Goal: Information Seeking & Learning: Compare options

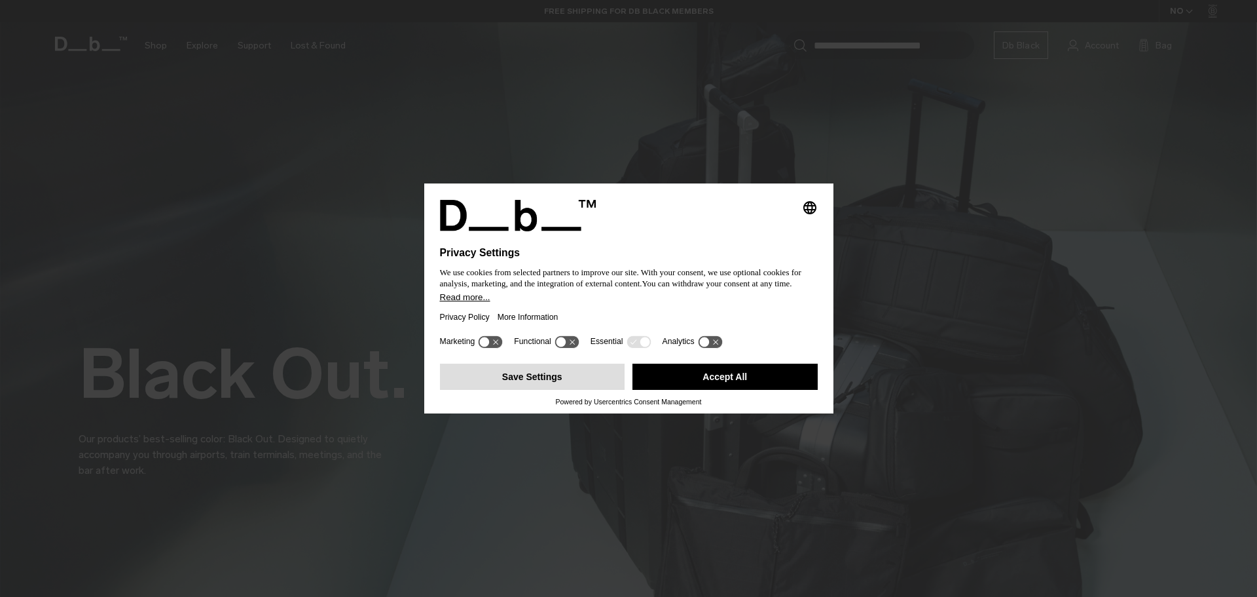
click at [510, 383] on button "Save Settings" at bounding box center [532, 376] width 185 height 26
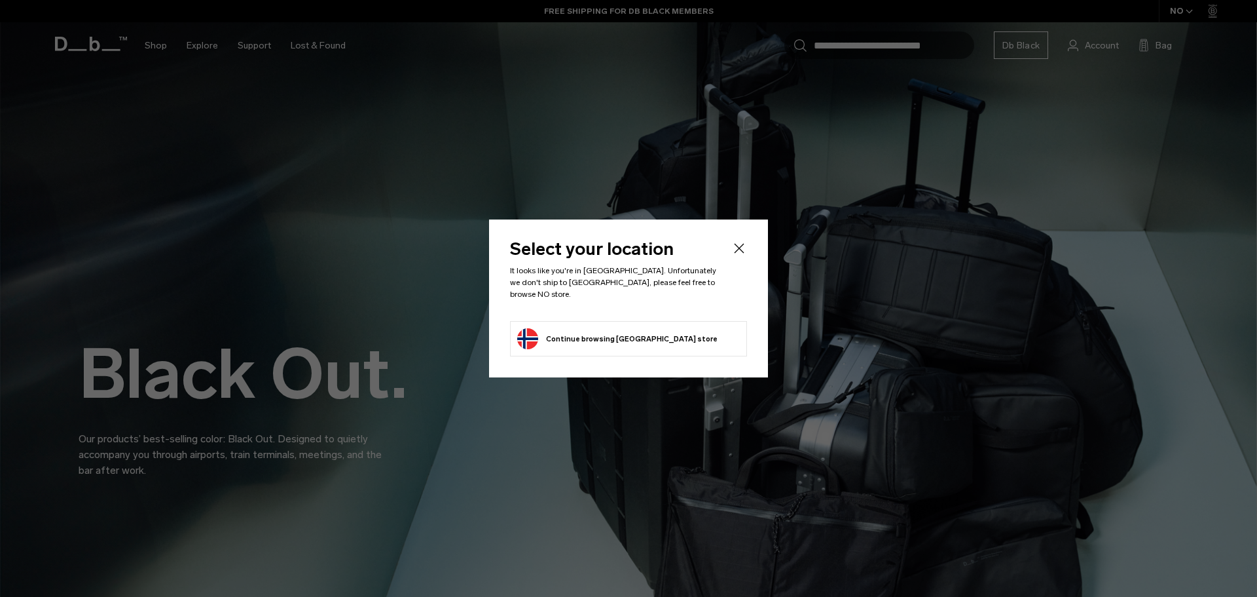
click at [738, 251] on icon "Close" at bounding box center [740, 248] width 16 height 16
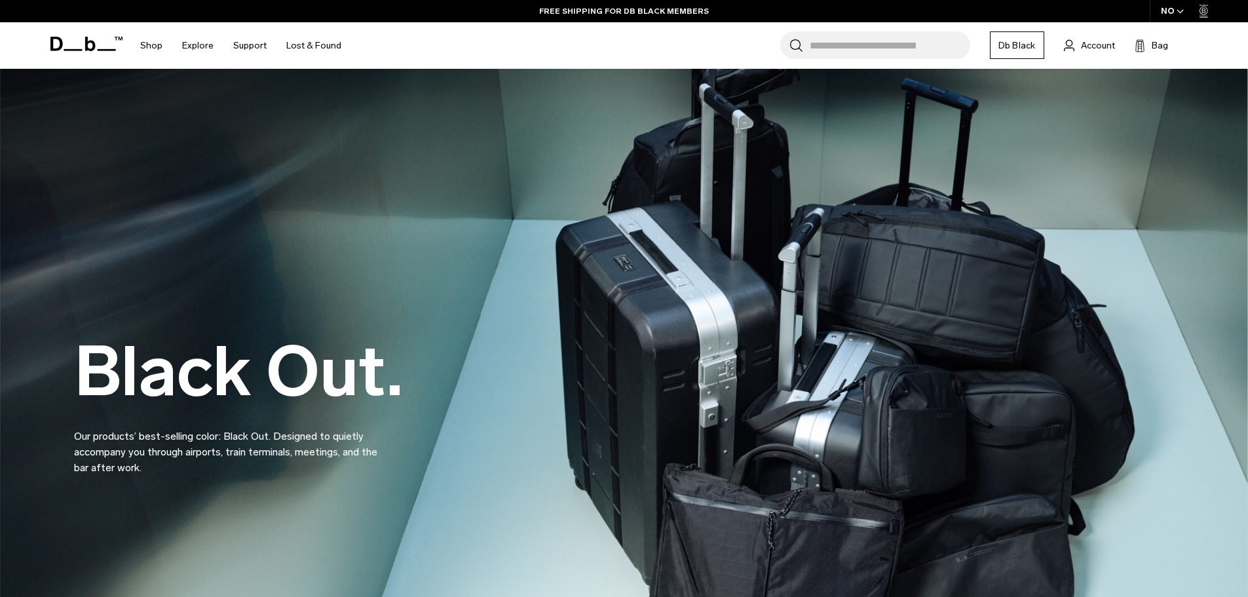
click at [895, 39] on input "Search for Bags, Luggage..." at bounding box center [890, 45] width 160 height 28
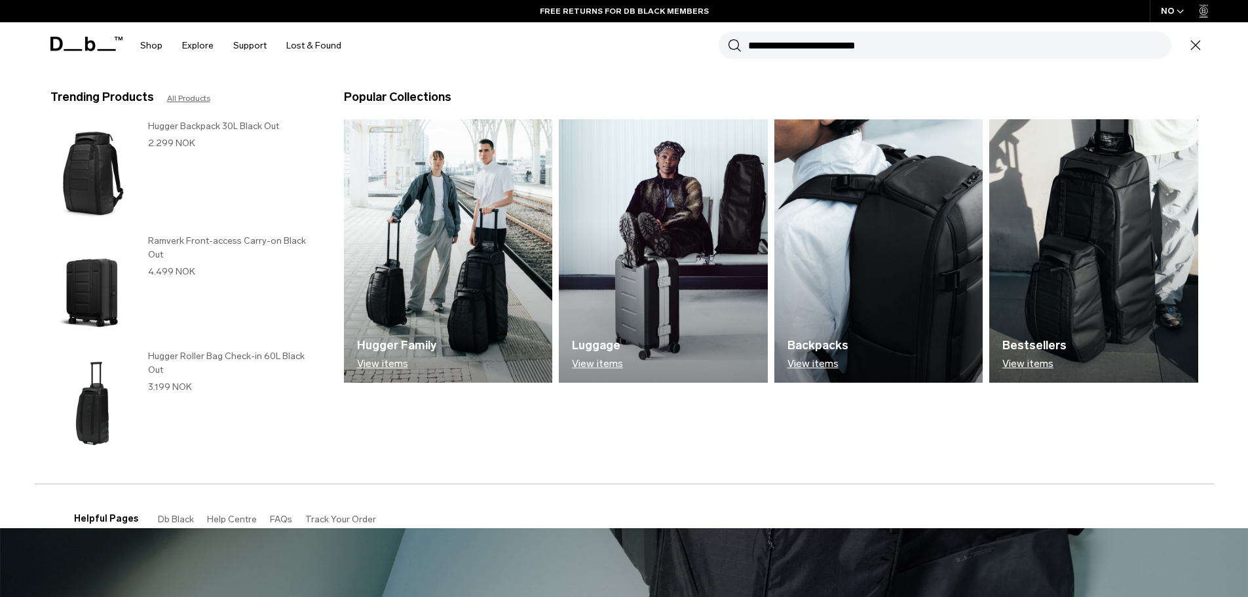
paste input "******"
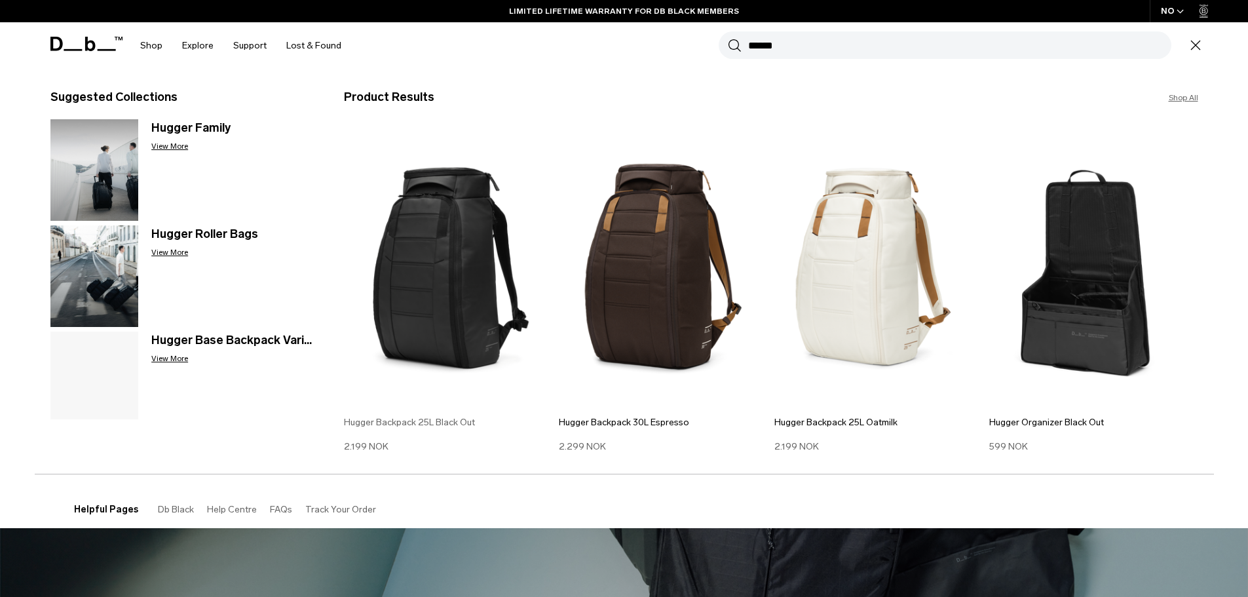
type input "******"
click at [471, 304] on img at bounding box center [448, 266] width 209 height 281
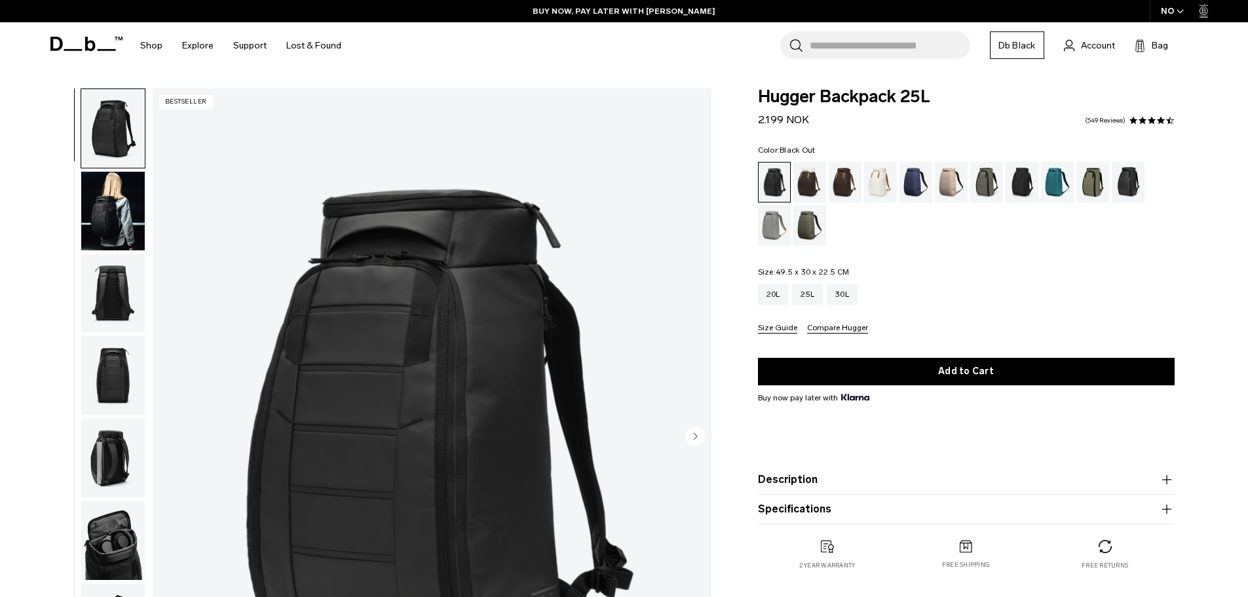
click at [1210, 276] on div "Hugger Backpack 25L 2.199 NOK 4.5 star rating 549 Reviews Color: Black Out Out …" at bounding box center [965, 342] width 495 height 508
click at [778, 295] on div "20L" at bounding box center [773, 294] width 31 height 21
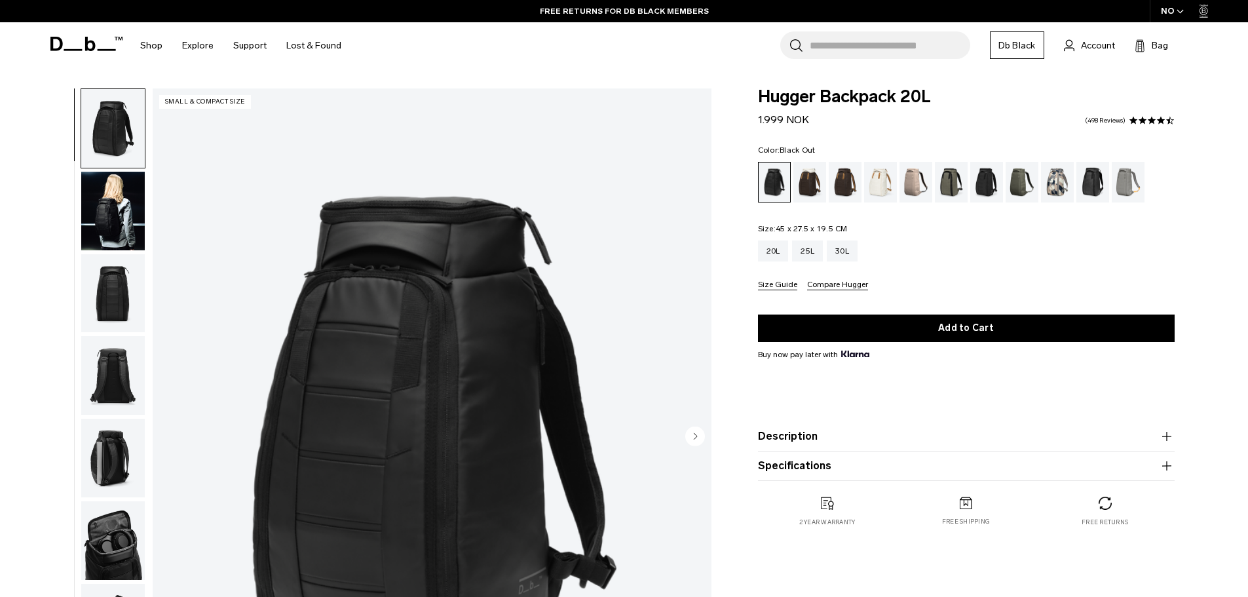
click at [785, 102] on span "Hugger Backpack 20L" at bounding box center [966, 96] width 417 height 17
drag, startPoint x: 785, startPoint y: 102, endPoint x: 832, endPoint y: 100, distance: 47.8
click at [832, 100] on span "Hugger Backpack 20L" at bounding box center [966, 96] width 417 height 17
click at [980, 247] on div "20L 25L 30L" at bounding box center [966, 250] width 417 height 21
click at [1211, 229] on div "Hugger Backpack 20L 1.999 NOK 4.6 star rating 498 Reviews Color: Black Out Out …" at bounding box center [965, 320] width 495 height 464
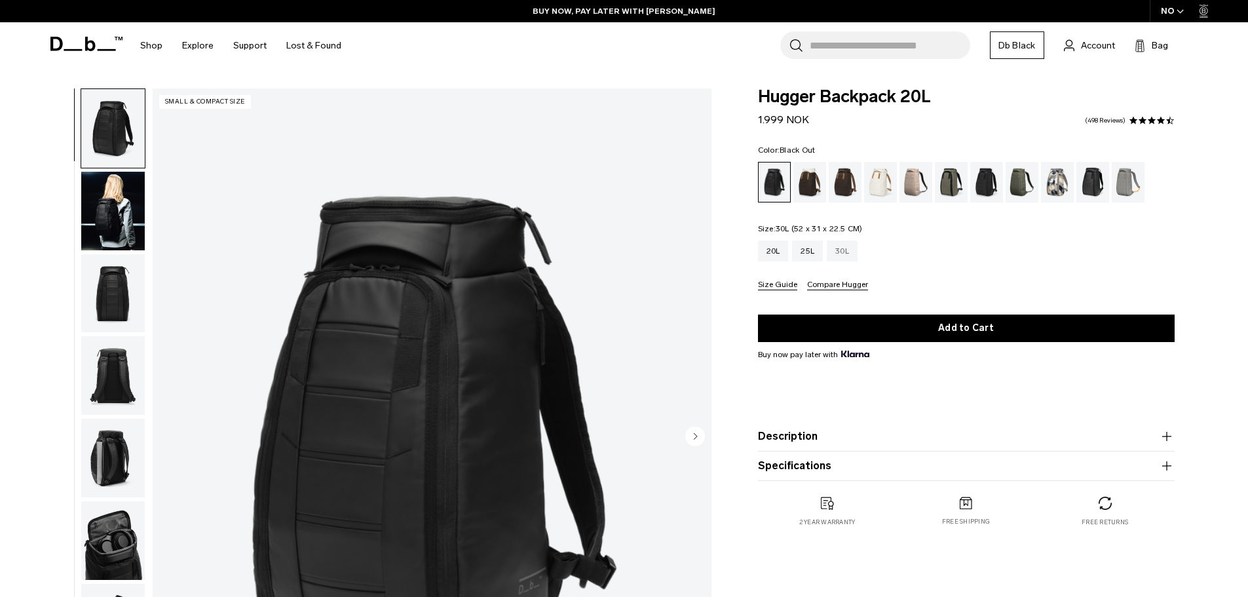
click at [848, 253] on div "30L" at bounding box center [842, 250] width 31 height 21
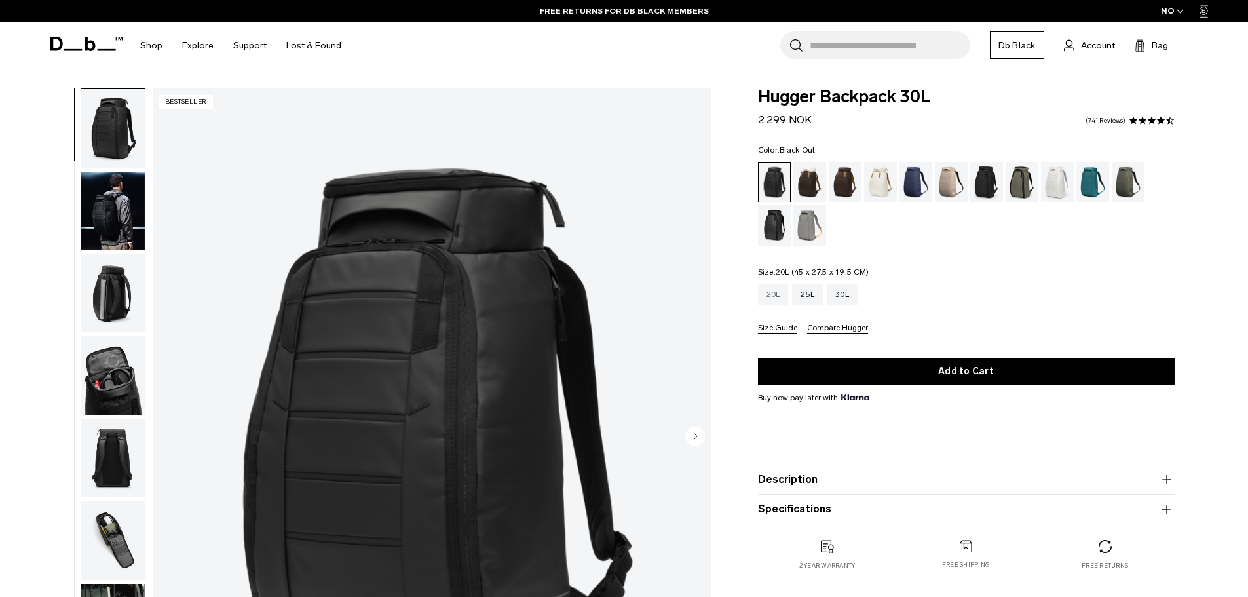
click at [781, 288] on div "20L" at bounding box center [773, 294] width 31 height 21
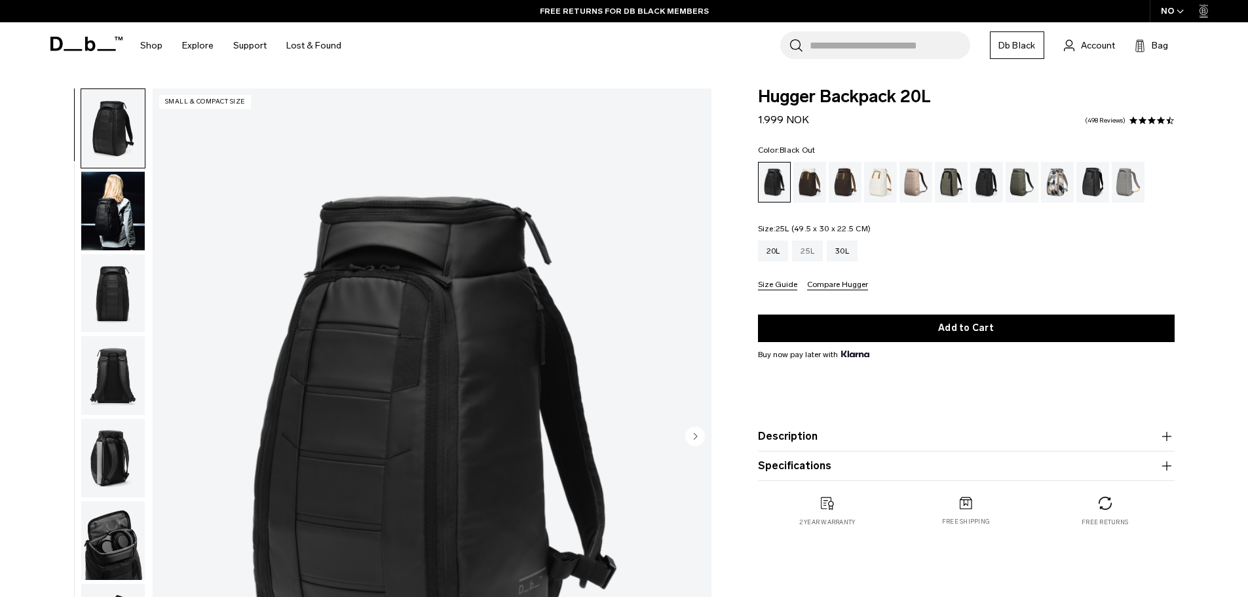
click at [815, 253] on div "25L" at bounding box center [807, 250] width 31 height 21
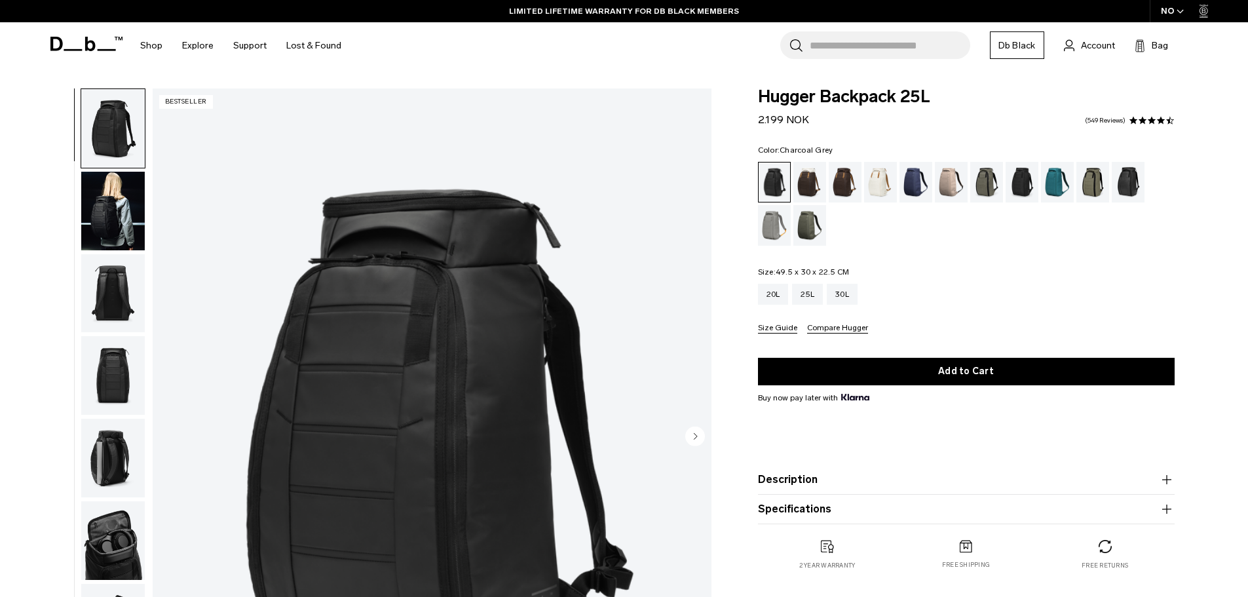
click at [1034, 177] on div "Charcoal Grey" at bounding box center [1021, 182] width 33 height 41
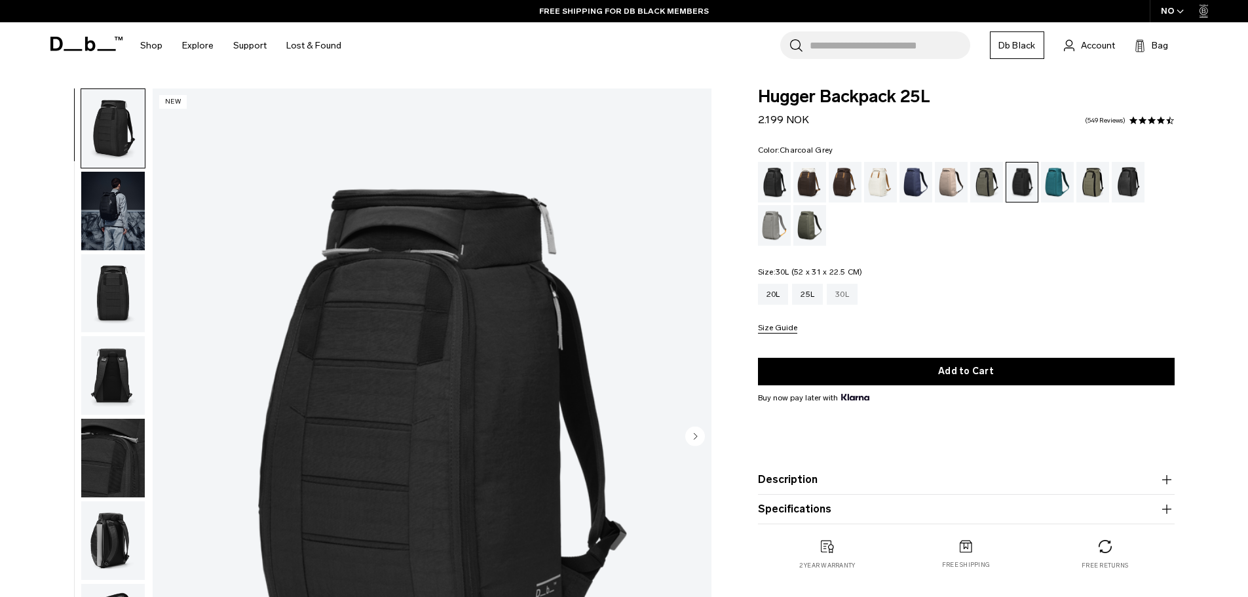
click at [844, 295] on div "30L" at bounding box center [842, 294] width 31 height 21
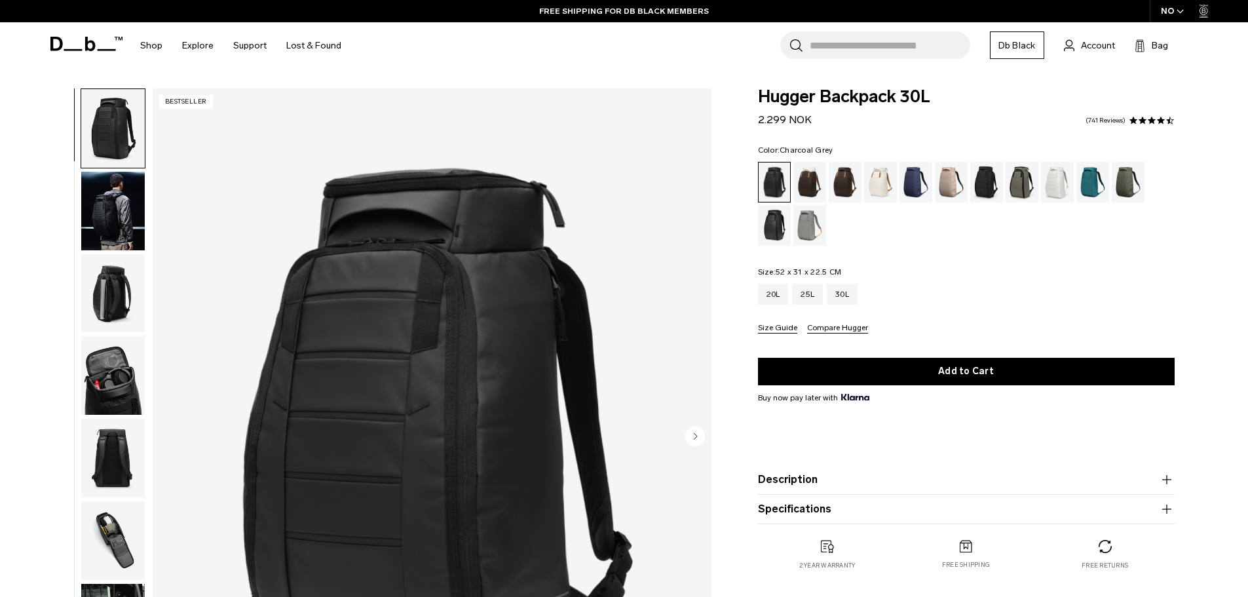
click at [982, 173] on div "Charcoal Grey" at bounding box center [986, 182] width 33 height 41
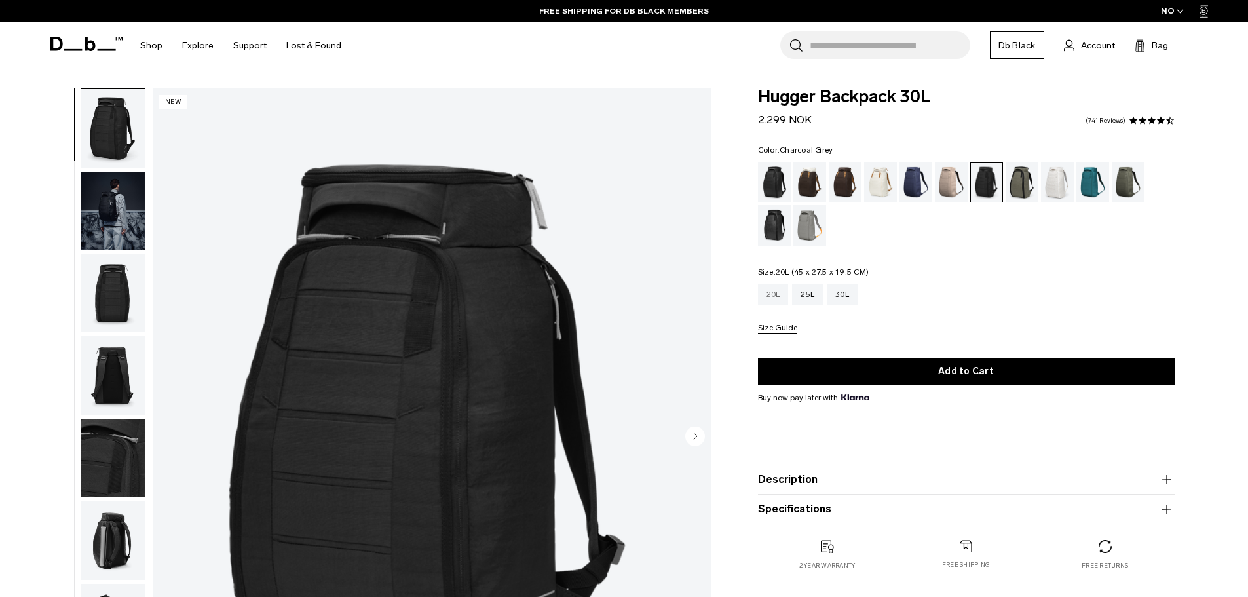
click at [779, 289] on div "20L" at bounding box center [773, 294] width 31 height 21
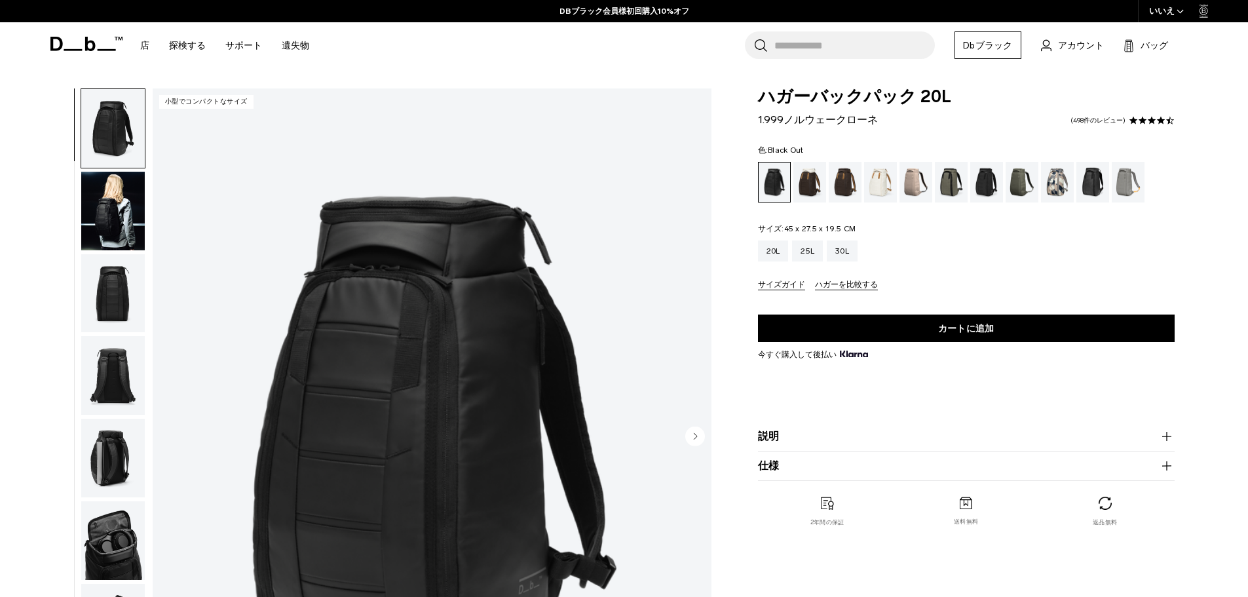
scroll to position [65, 0]
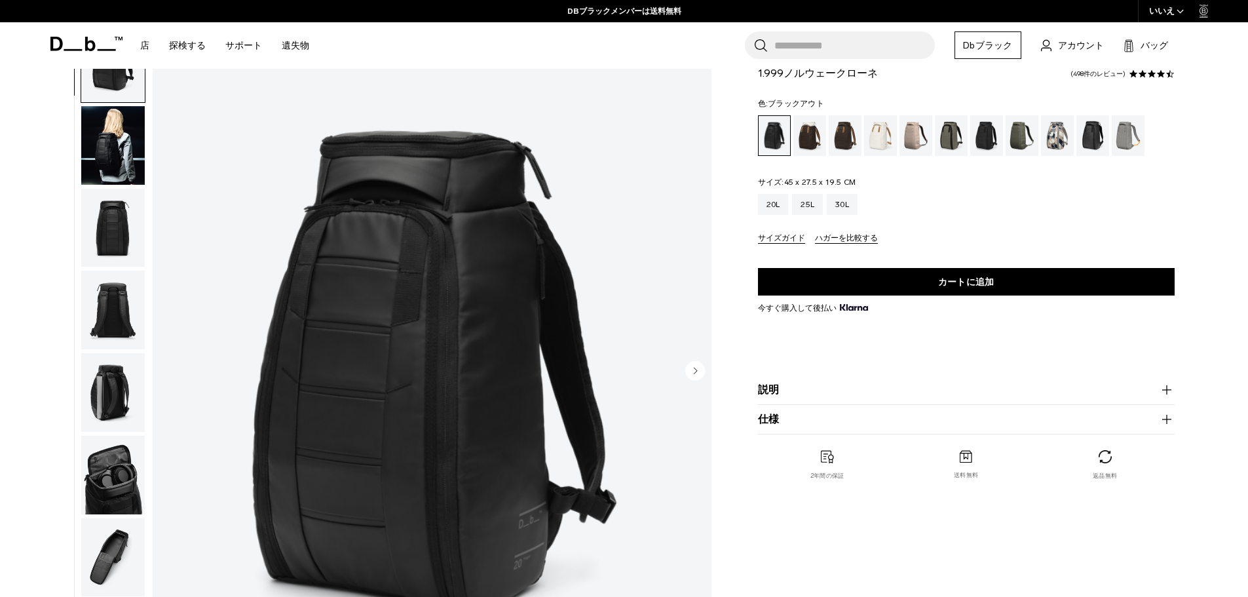
click at [838, 379] on product-accordion "説明 ベストセラーのハガーバックパックも、進化を遂げています。よりコンパクトでコンパクトなサイズに生まれ変わりました。身長160cm以下の方や、スマートで無駄…" at bounding box center [966, 389] width 417 height 29
click at [837, 388] on button "説明" at bounding box center [966, 390] width 417 height 16
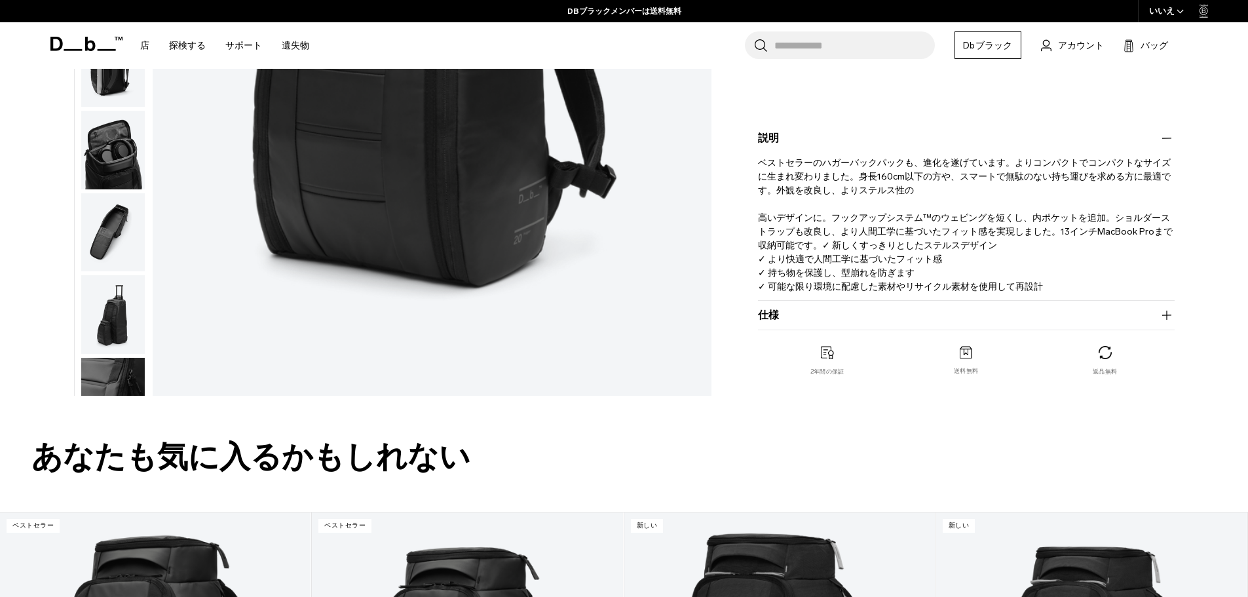
scroll to position [393, 0]
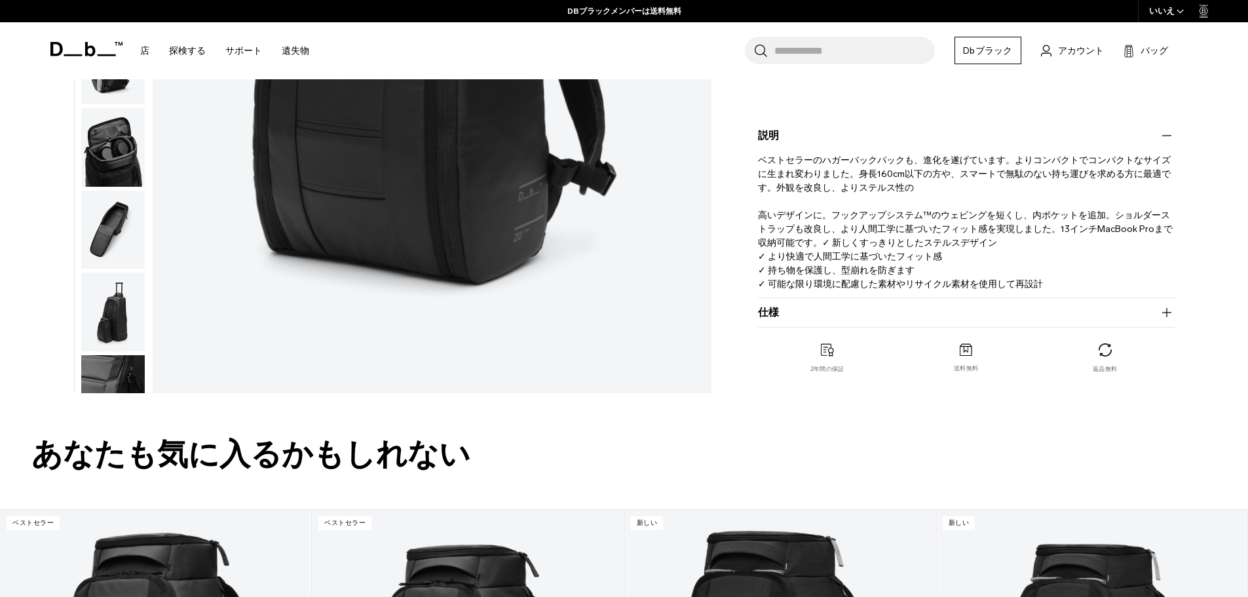
click at [844, 327] on product-accordion "仕様 容量 20リットル 寸法 45 x 27.5 x 19.5 CM（高さx幅x奥行き） 重量 1.03 KG" at bounding box center [966, 312] width 417 height 29
click at [844, 318] on button "仕様" at bounding box center [966, 313] width 417 height 16
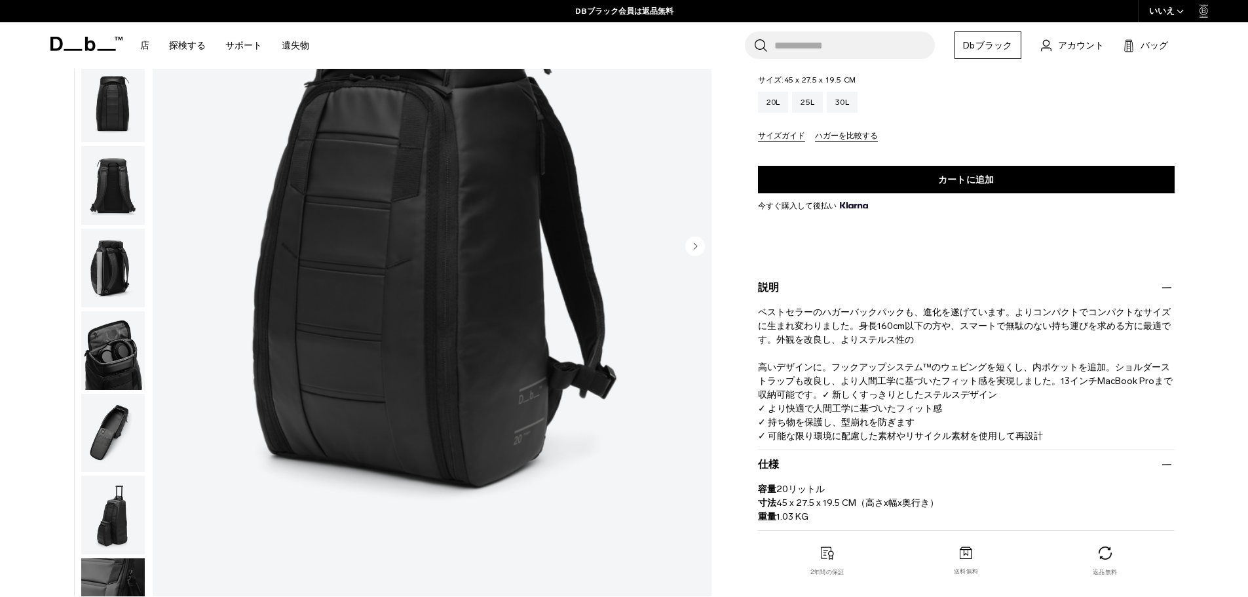
scroll to position [327, 0]
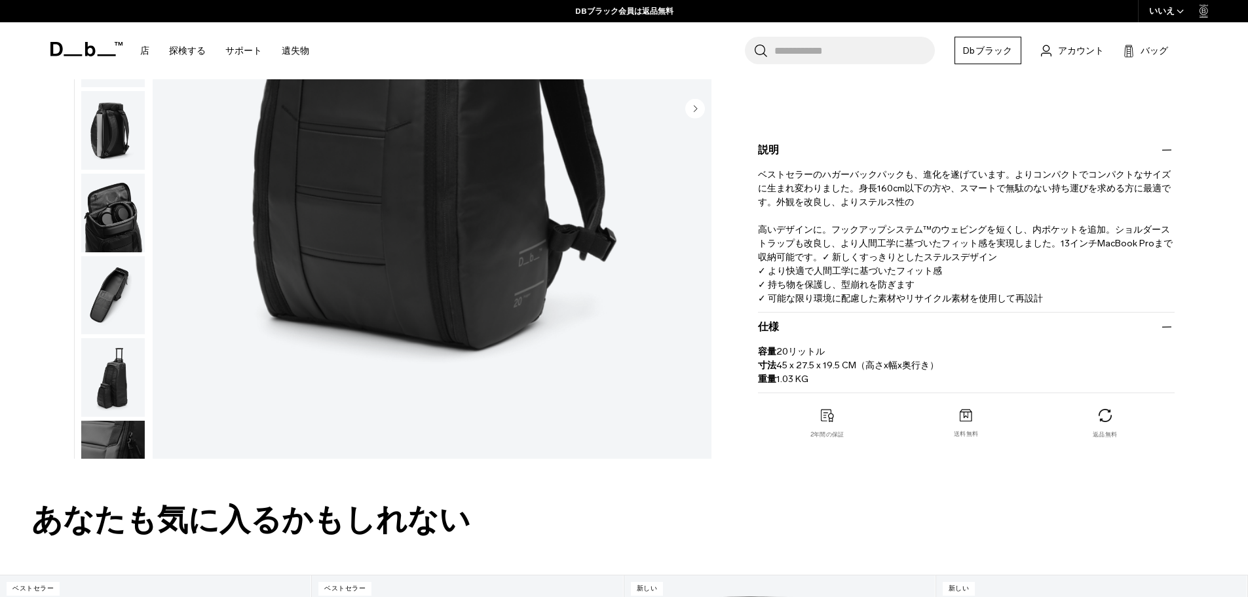
click at [122, 256] on img "button" at bounding box center [113, 295] width 64 height 79
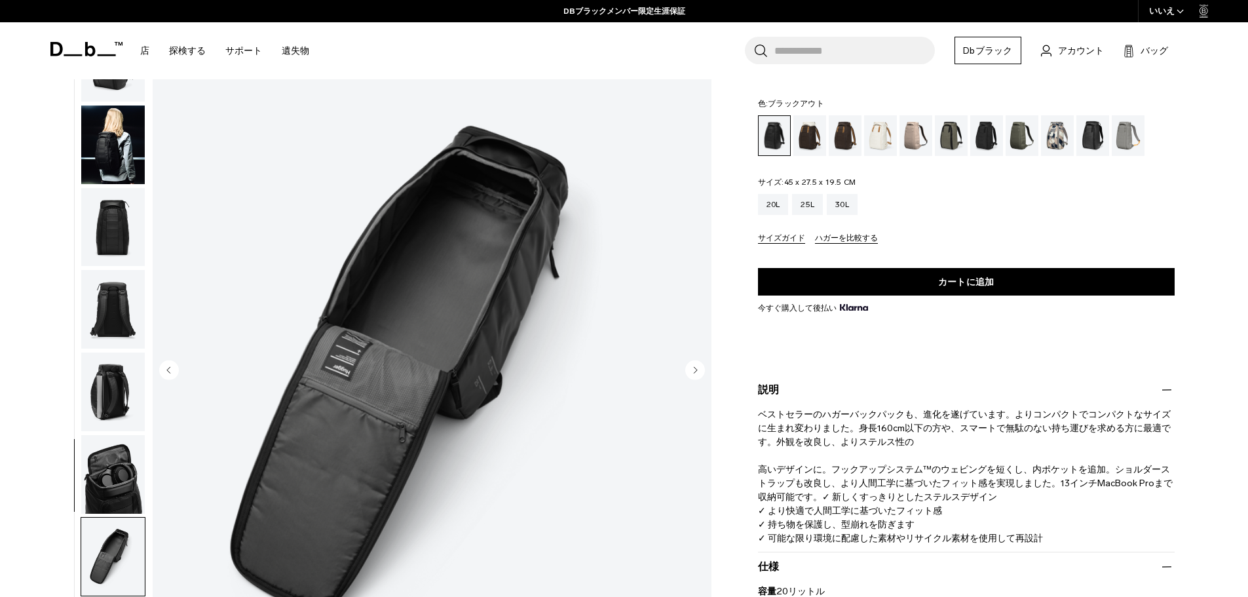
scroll to position [65, 0]
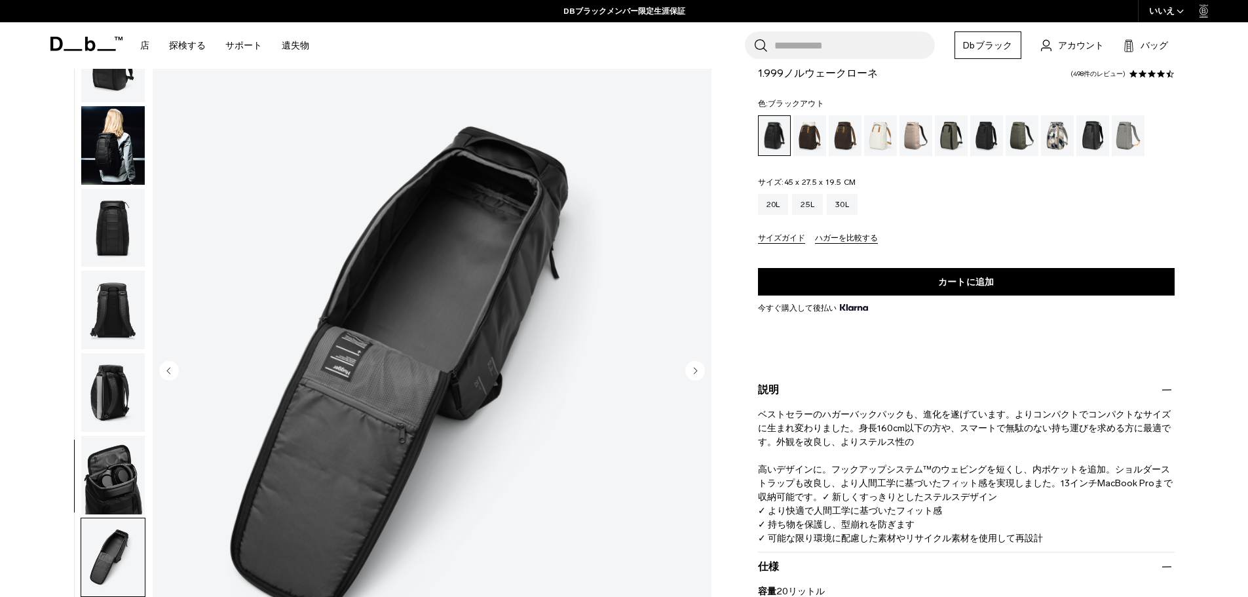
click at [123, 460] on img "button" at bounding box center [113, 475] width 64 height 79
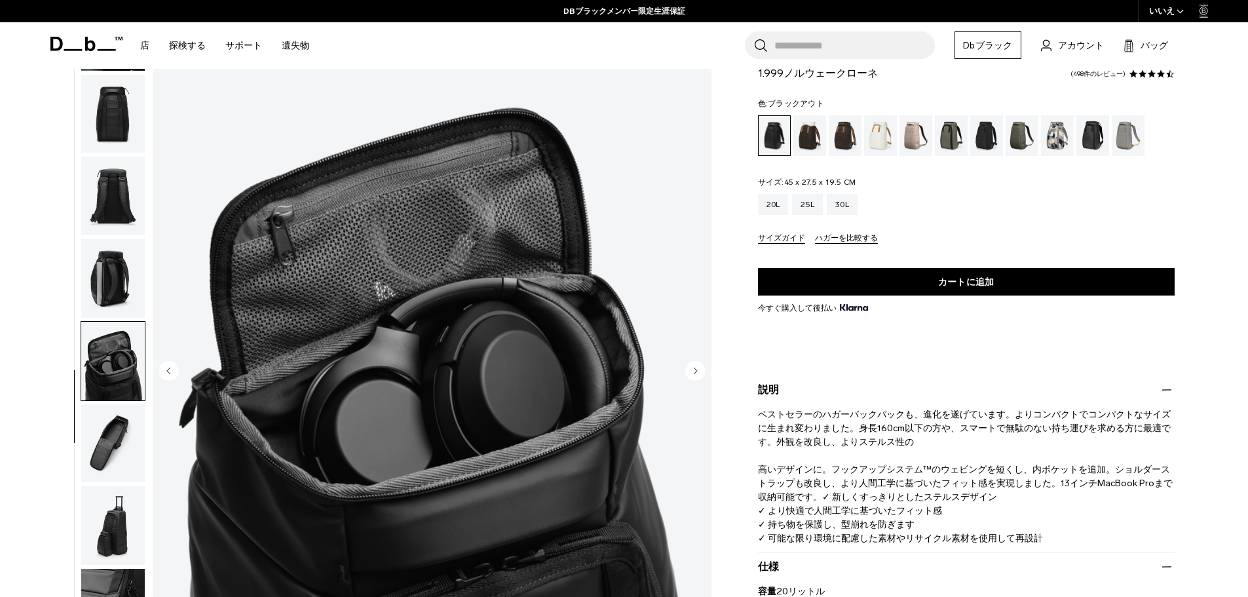
scroll to position [124, 0]
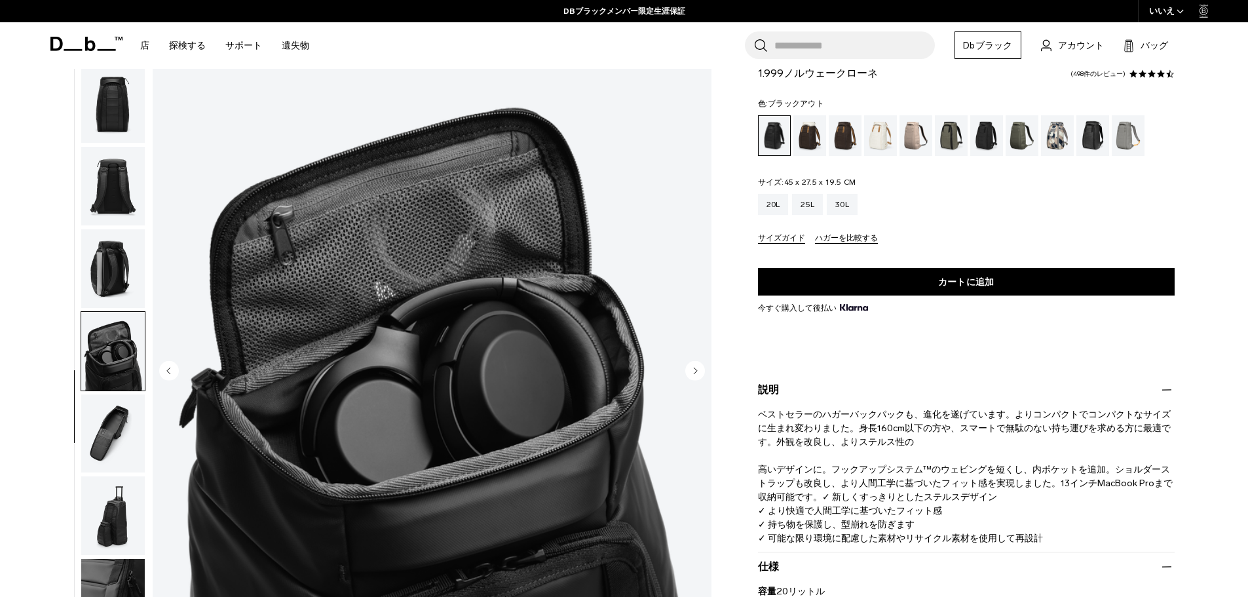
click at [114, 497] on img "button" at bounding box center [113, 515] width 64 height 79
